Goal: Task Accomplishment & Management: Manage account settings

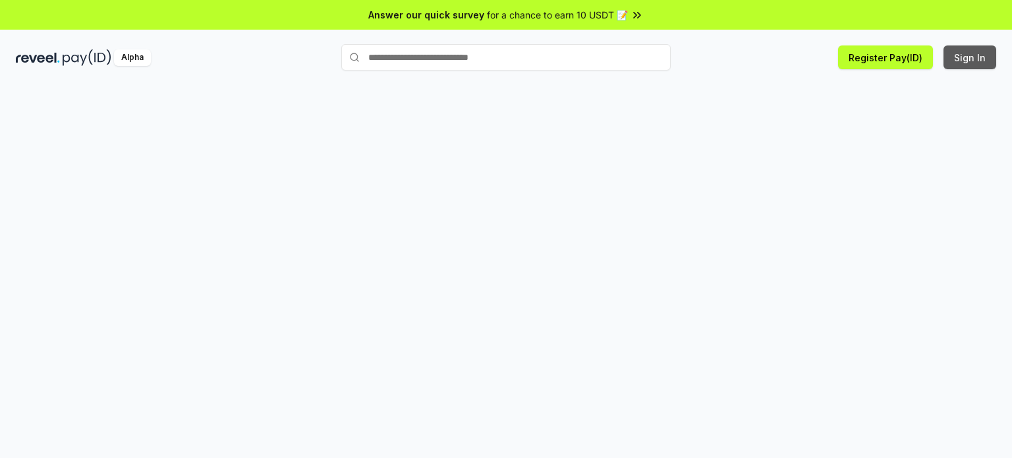
click at [974, 55] on button "Sign In" at bounding box center [970, 57] width 53 height 24
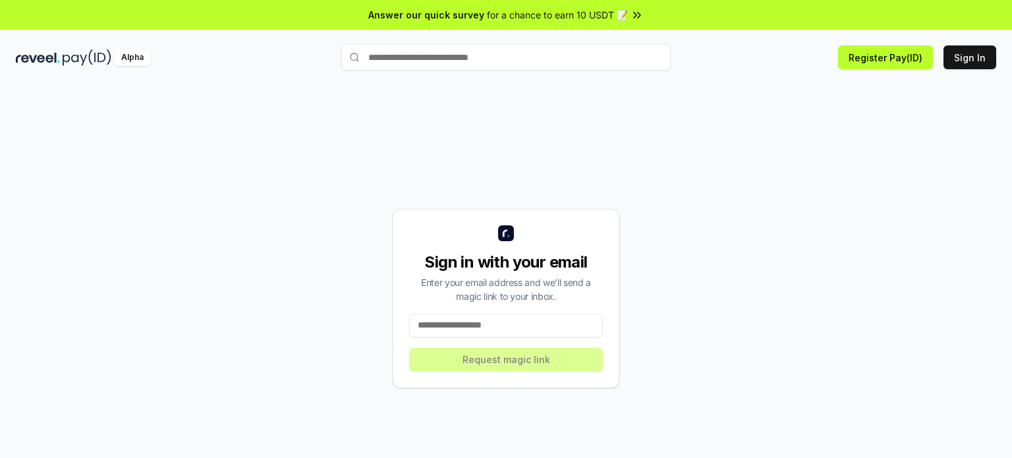
click at [442, 336] on input at bounding box center [506, 326] width 194 height 24
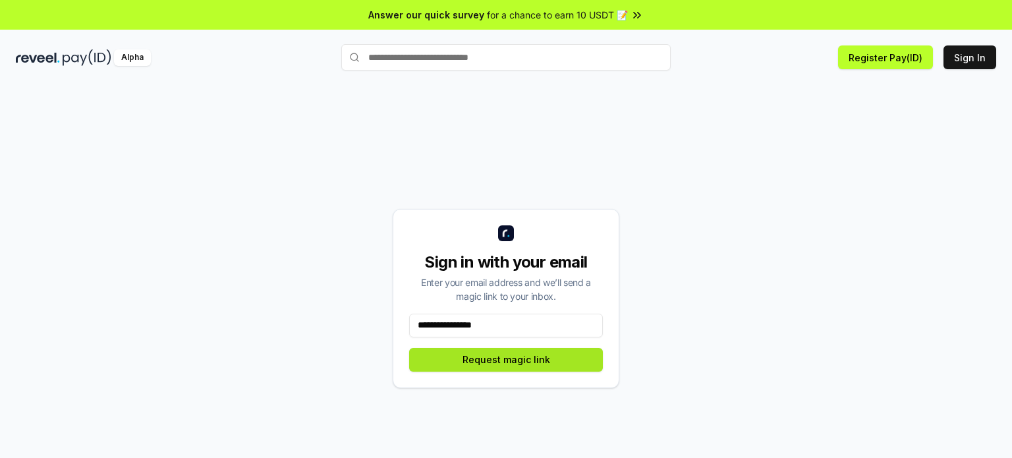
type input "**********"
click at [426, 353] on button "Request magic link" at bounding box center [506, 360] width 194 height 24
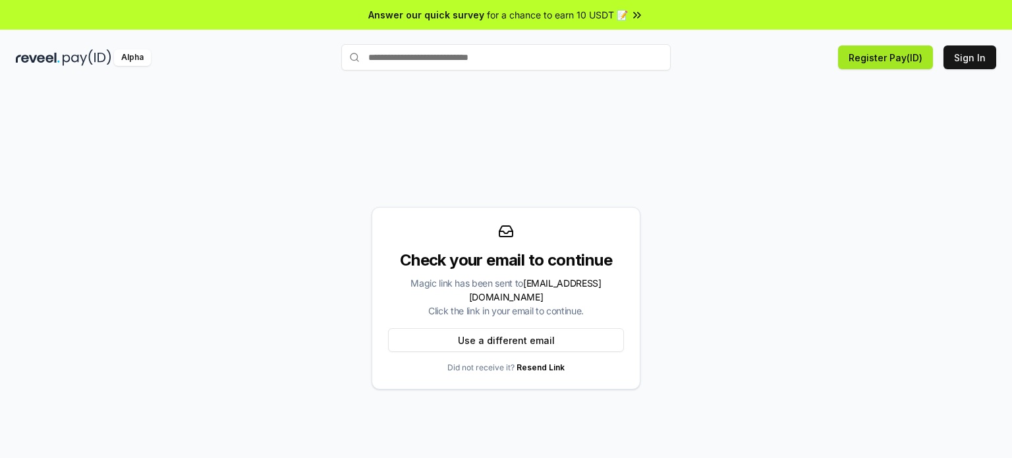
click at [861, 63] on button "Register Pay(ID)" at bounding box center [885, 57] width 95 height 24
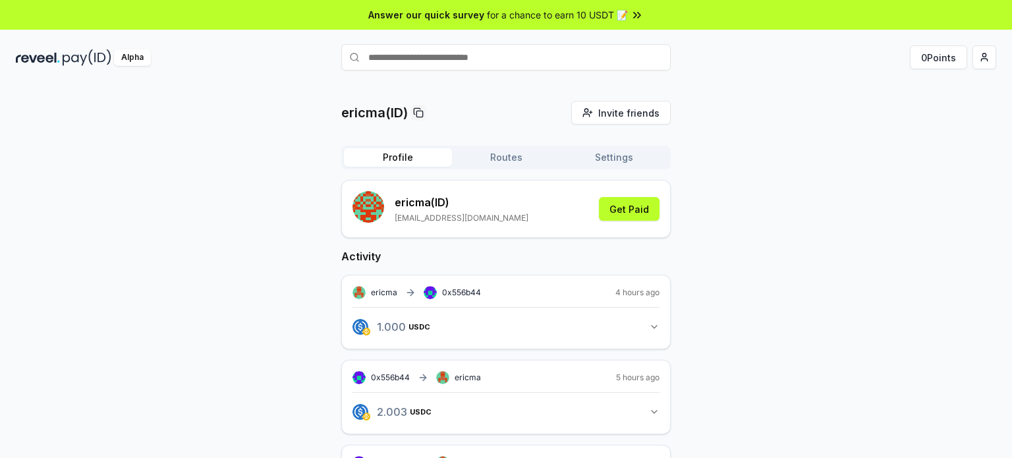
click at [425, 50] on input "text" at bounding box center [506, 57] width 330 height 26
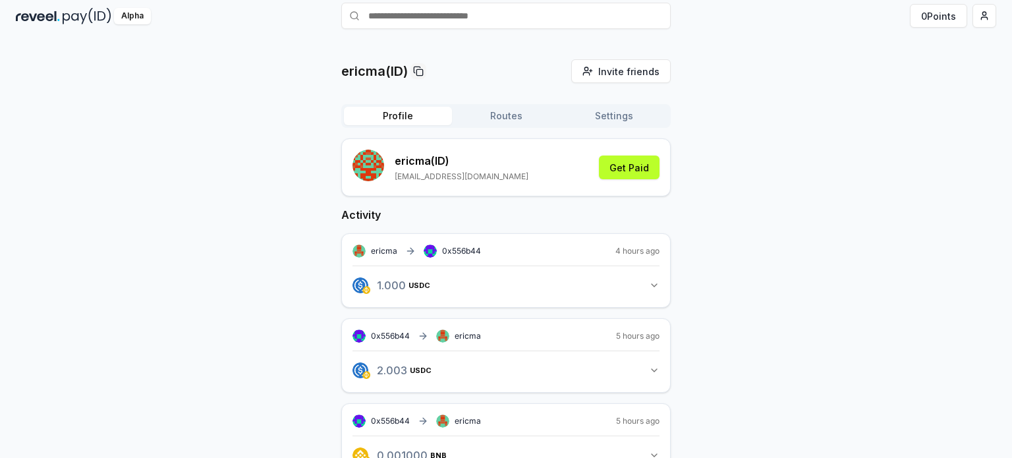
scroll to position [107, 0]
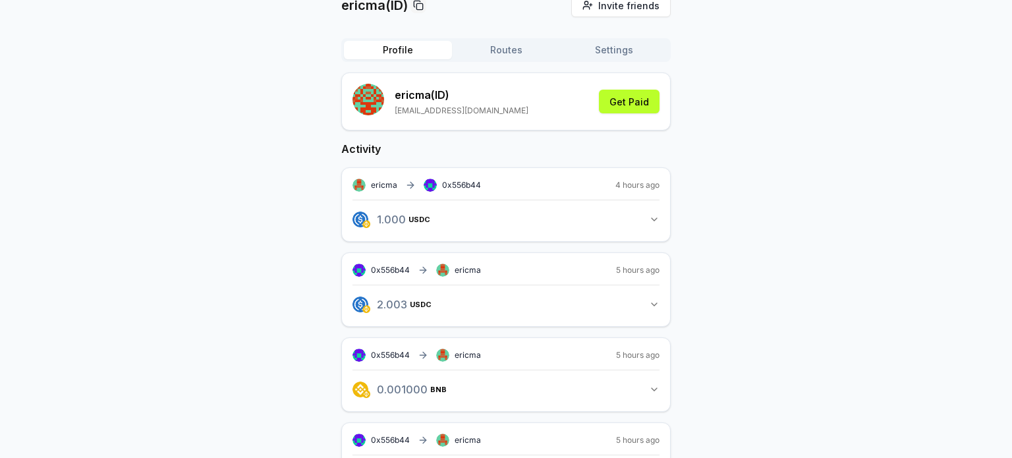
click at [656, 223] on icon "button" at bounding box center [654, 219] width 11 height 11
